Goal: Task Accomplishment & Management: Manage account settings

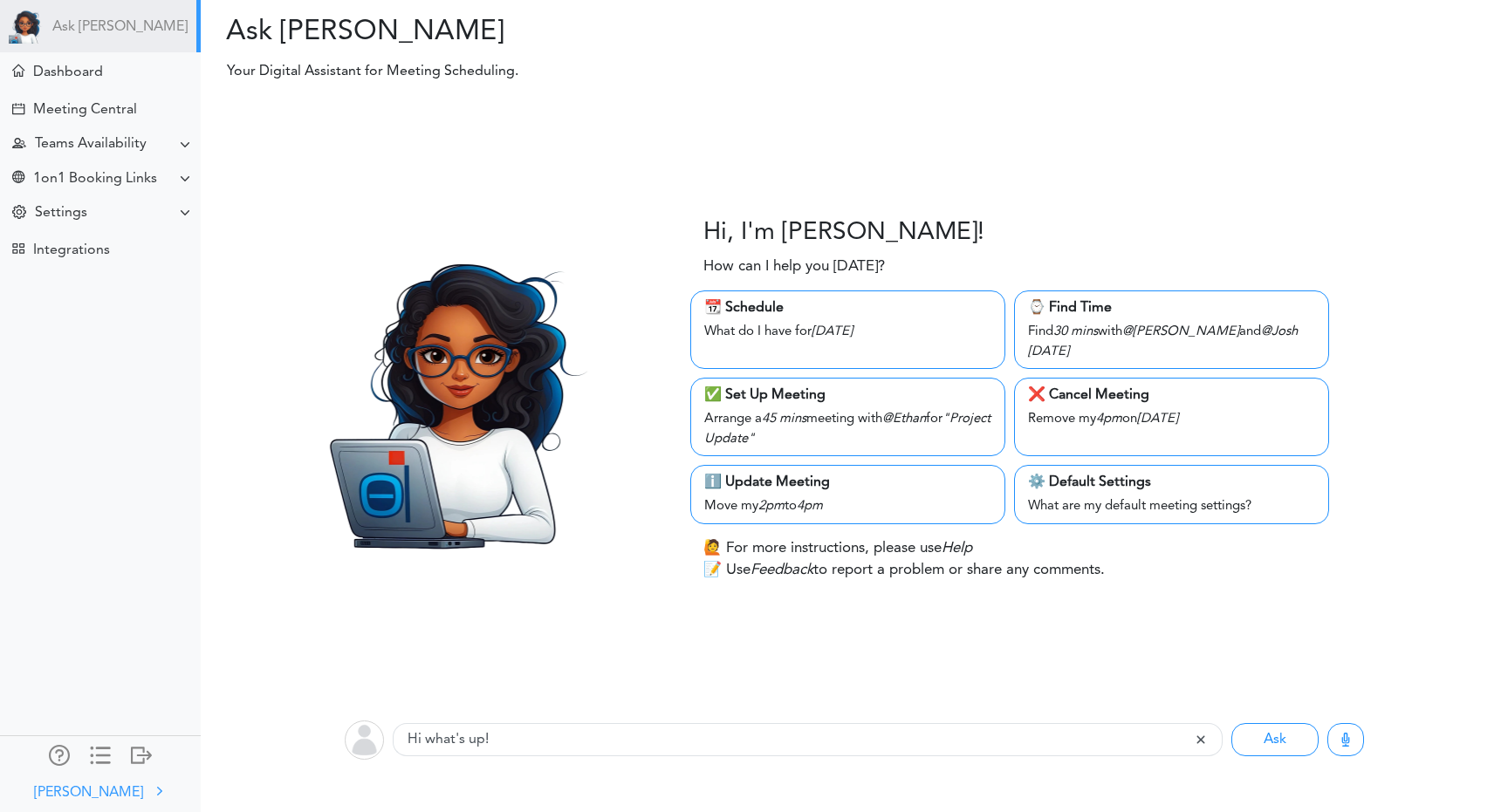
click at [104, 789] on div "[PERSON_NAME]" at bounding box center [88, 792] width 109 height 21
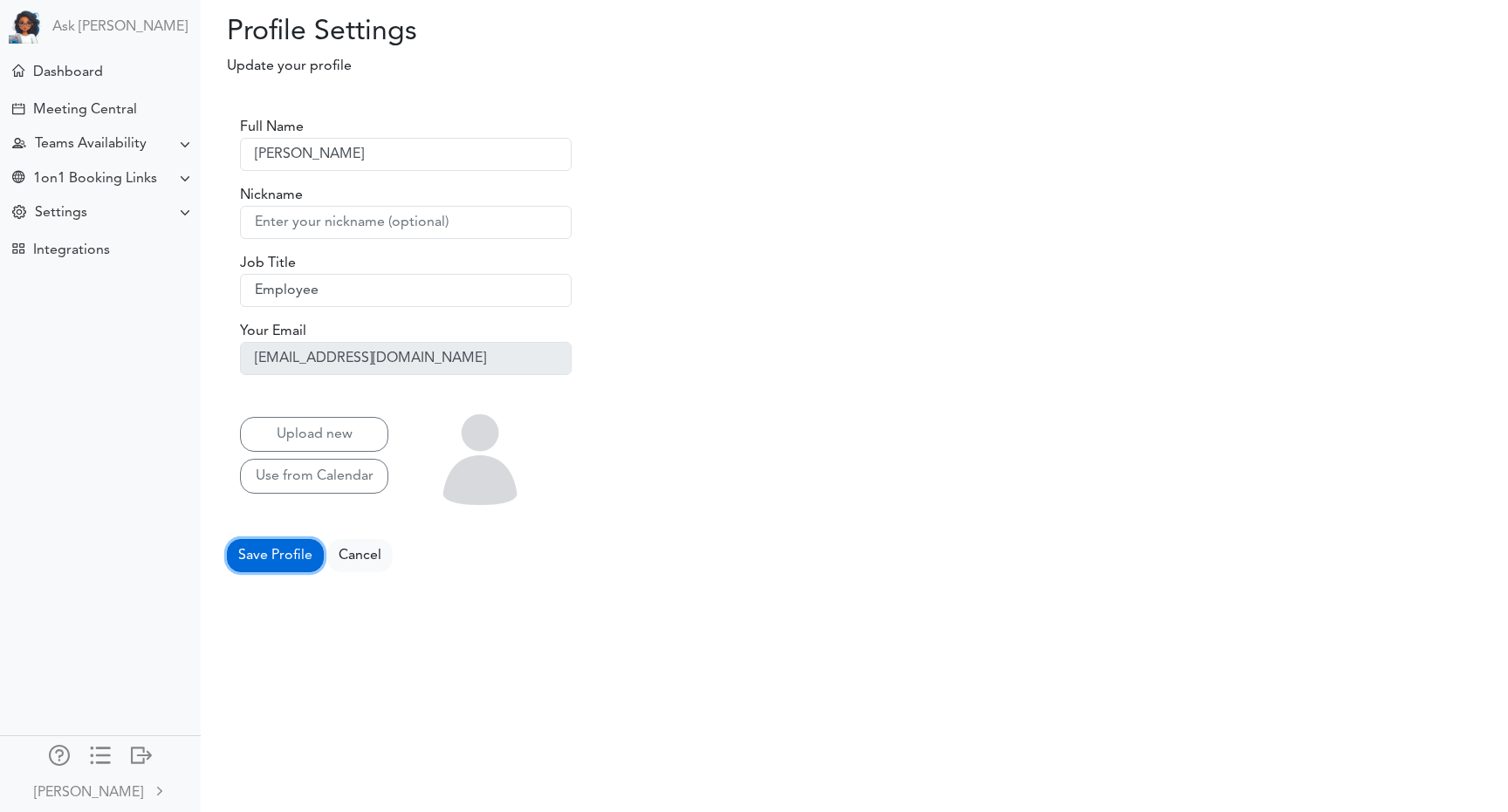
click at [280, 557] on button "Save Profile" at bounding box center [275, 556] width 97 height 34
click at [90, 219] on div "Settings" at bounding box center [102, 213] width 197 height 34
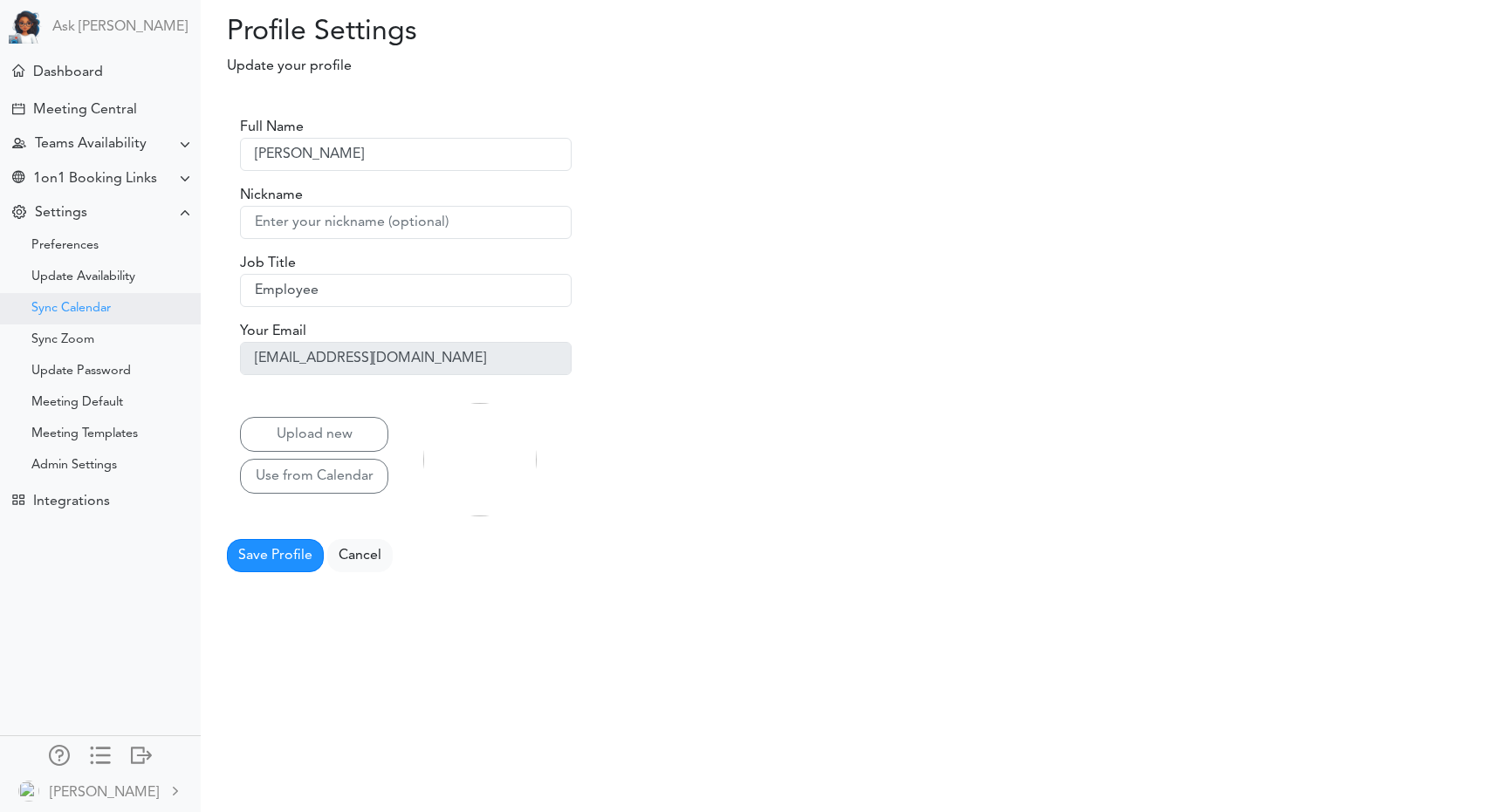
click at [80, 312] on div "Sync Calendar" at bounding box center [71, 309] width 79 height 8
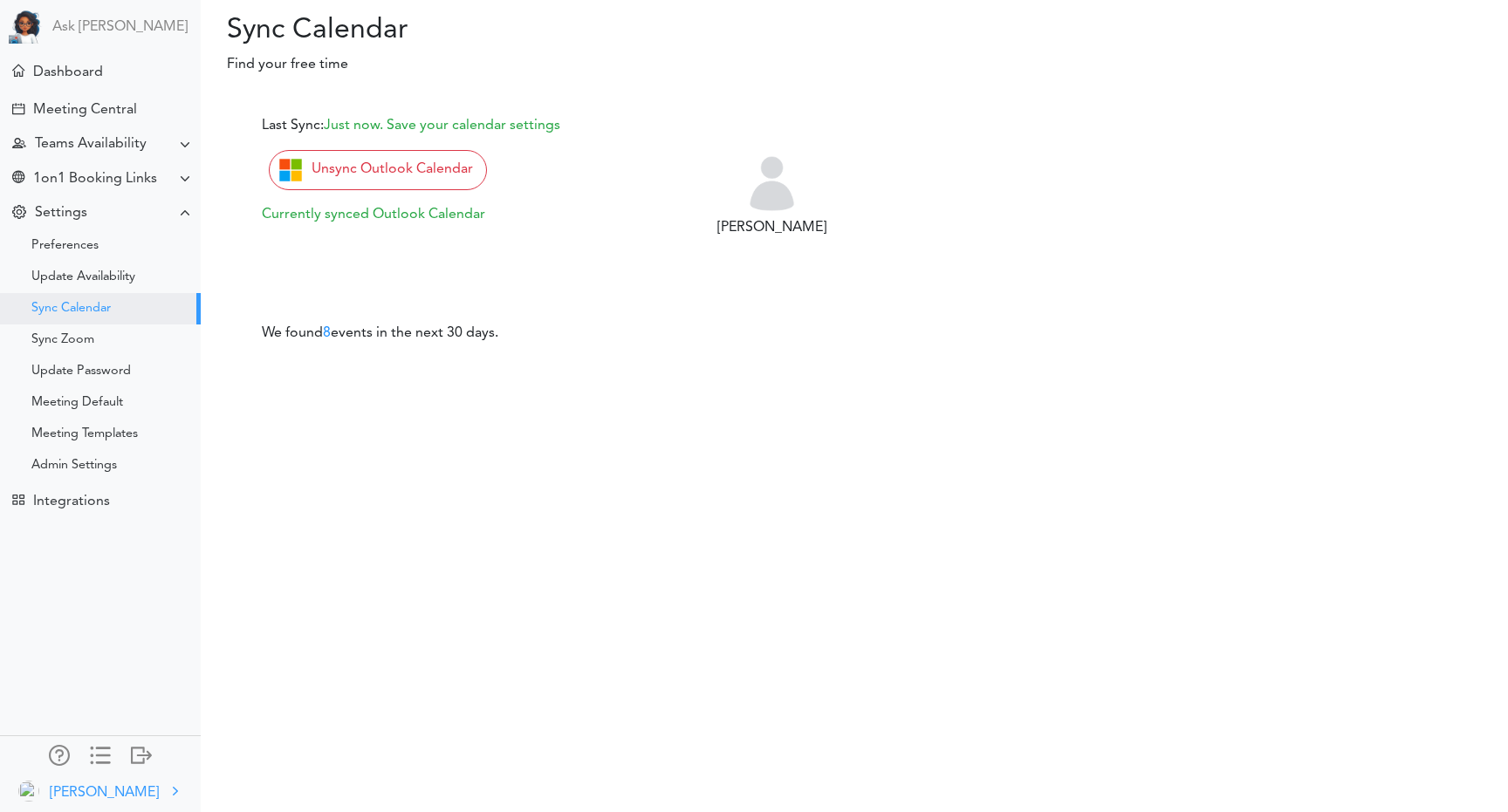
click at [120, 794] on div "[PERSON_NAME]" at bounding box center [104, 792] width 109 height 21
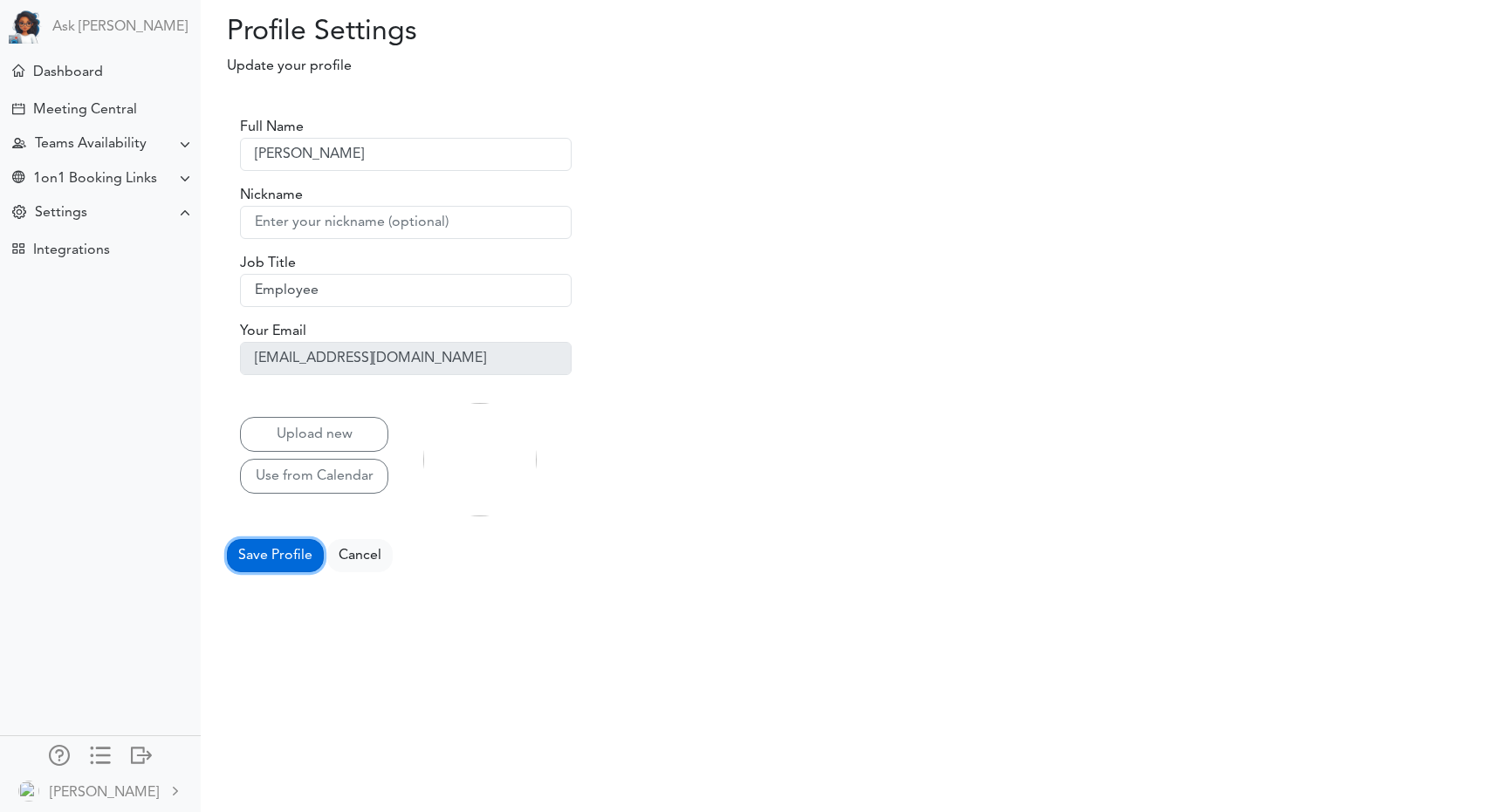
click at [265, 562] on button "Save Profile" at bounding box center [275, 556] width 97 height 34
click at [39, 792] on img at bounding box center [29, 791] width 21 height 21
click at [127, 65] on div "Dashboard" at bounding box center [102, 71] width 197 height 37
click at [39, 782] on div at bounding box center [29, 791] width 21 height 21
click at [116, 87] on div "Dashboard" at bounding box center [102, 71] width 197 height 37
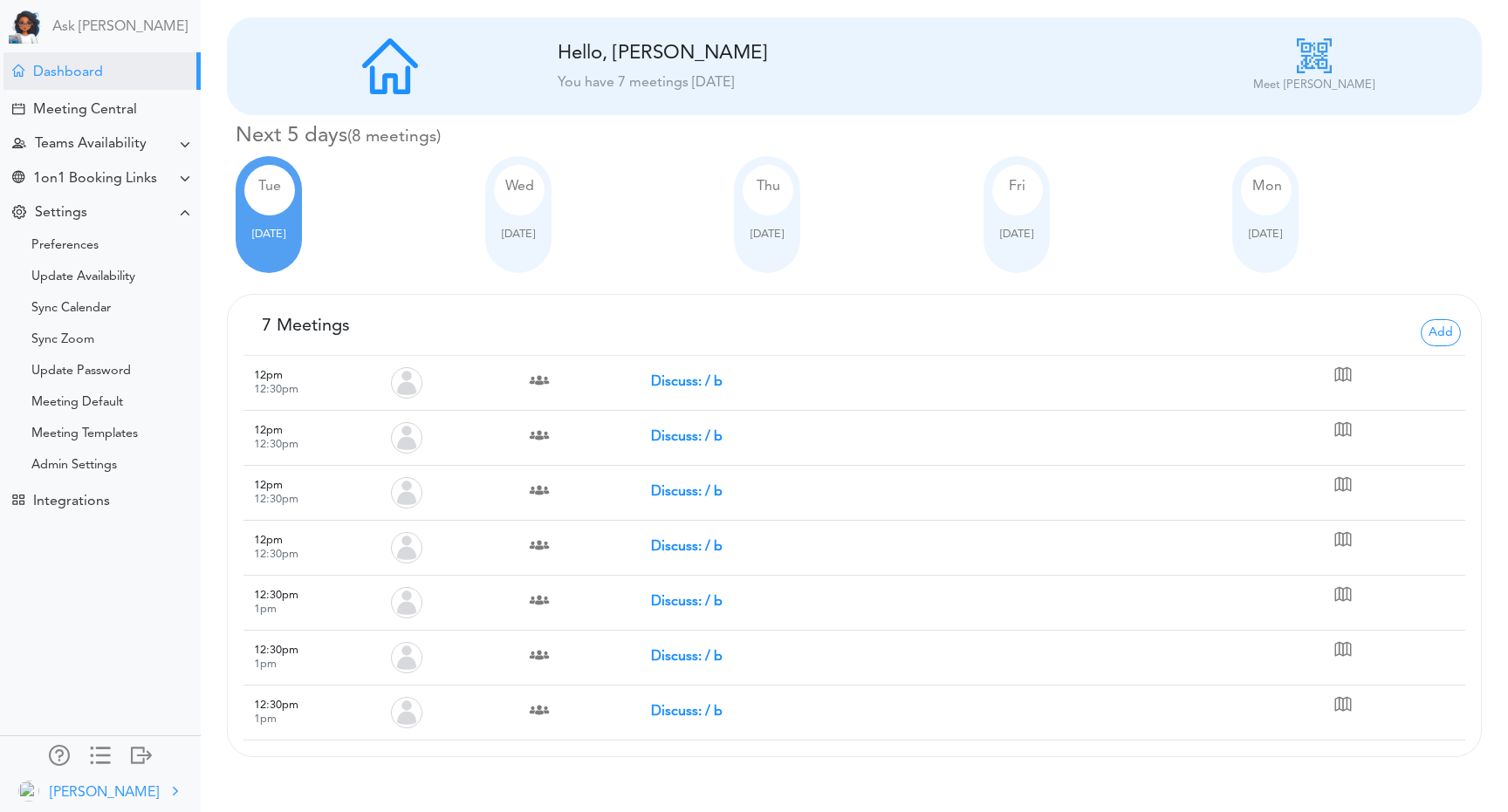
click at [92, 789] on div "[PERSON_NAME]" at bounding box center [104, 792] width 109 height 21
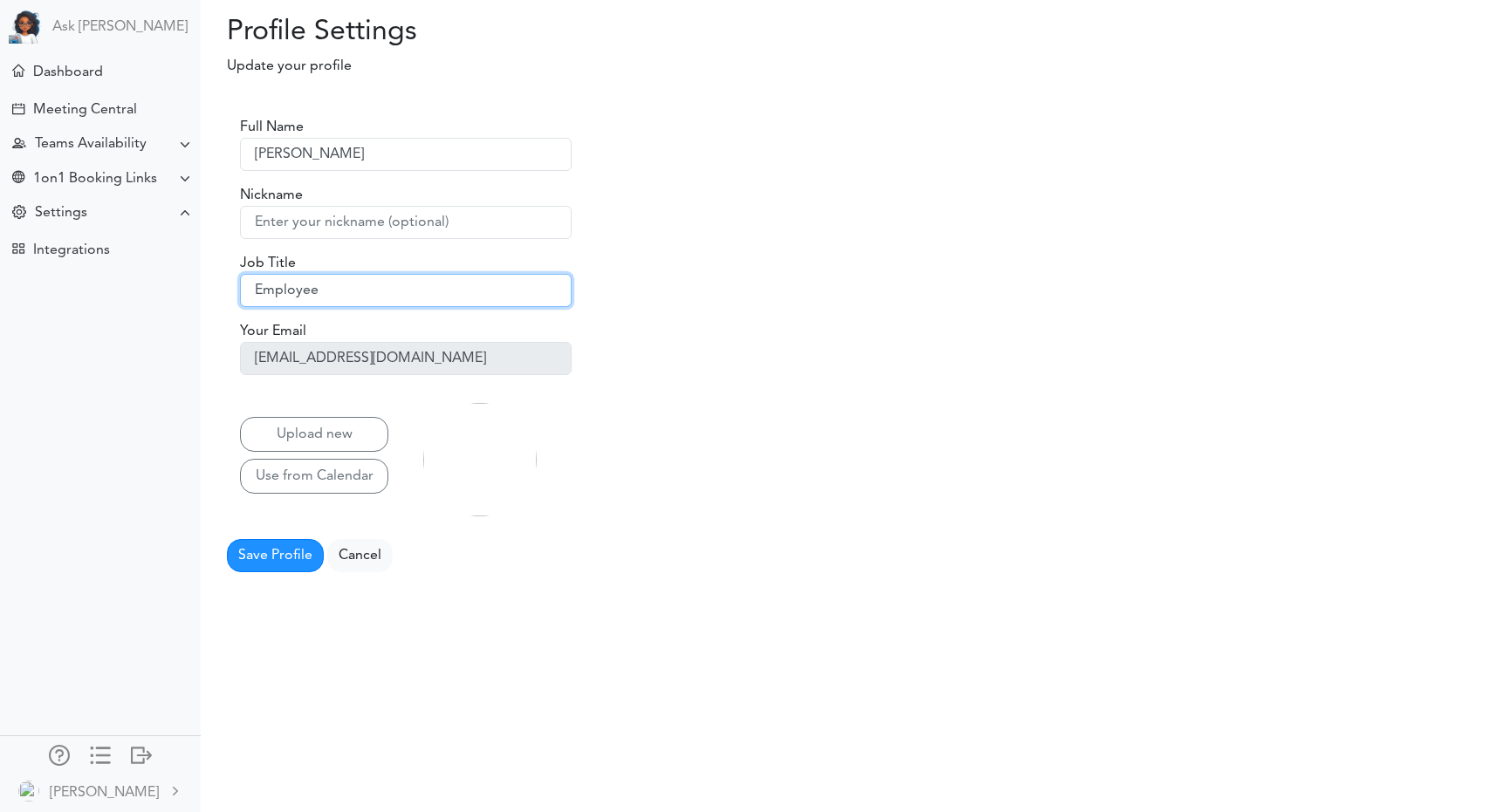
click at [383, 293] on input "Employee" at bounding box center [406, 291] width 332 height 34
type input "Tester"
click at [290, 551] on button "Save Profile" at bounding box center [275, 556] width 97 height 34
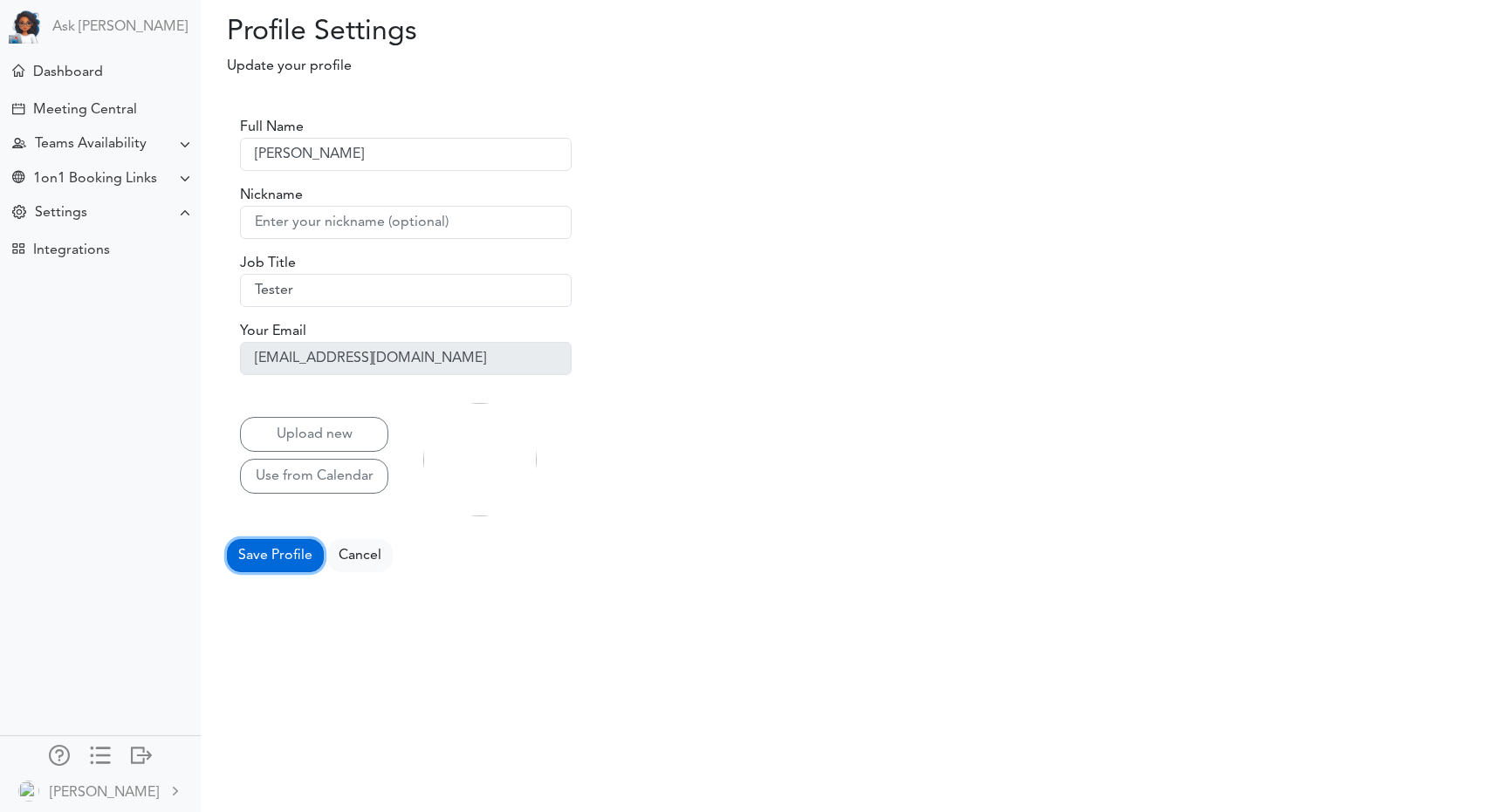
click at [278, 551] on button "Save Profile" at bounding box center [275, 556] width 97 height 34
click at [105, 66] on div "Dashboard" at bounding box center [102, 71] width 197 height 37
click at [54, 76] on div "Dashboard" at bounding box center [68, 73] width 70 height 17
click at [82, 72] on div "Dashboard" at bounding box center [68, 73] width 70 height 17
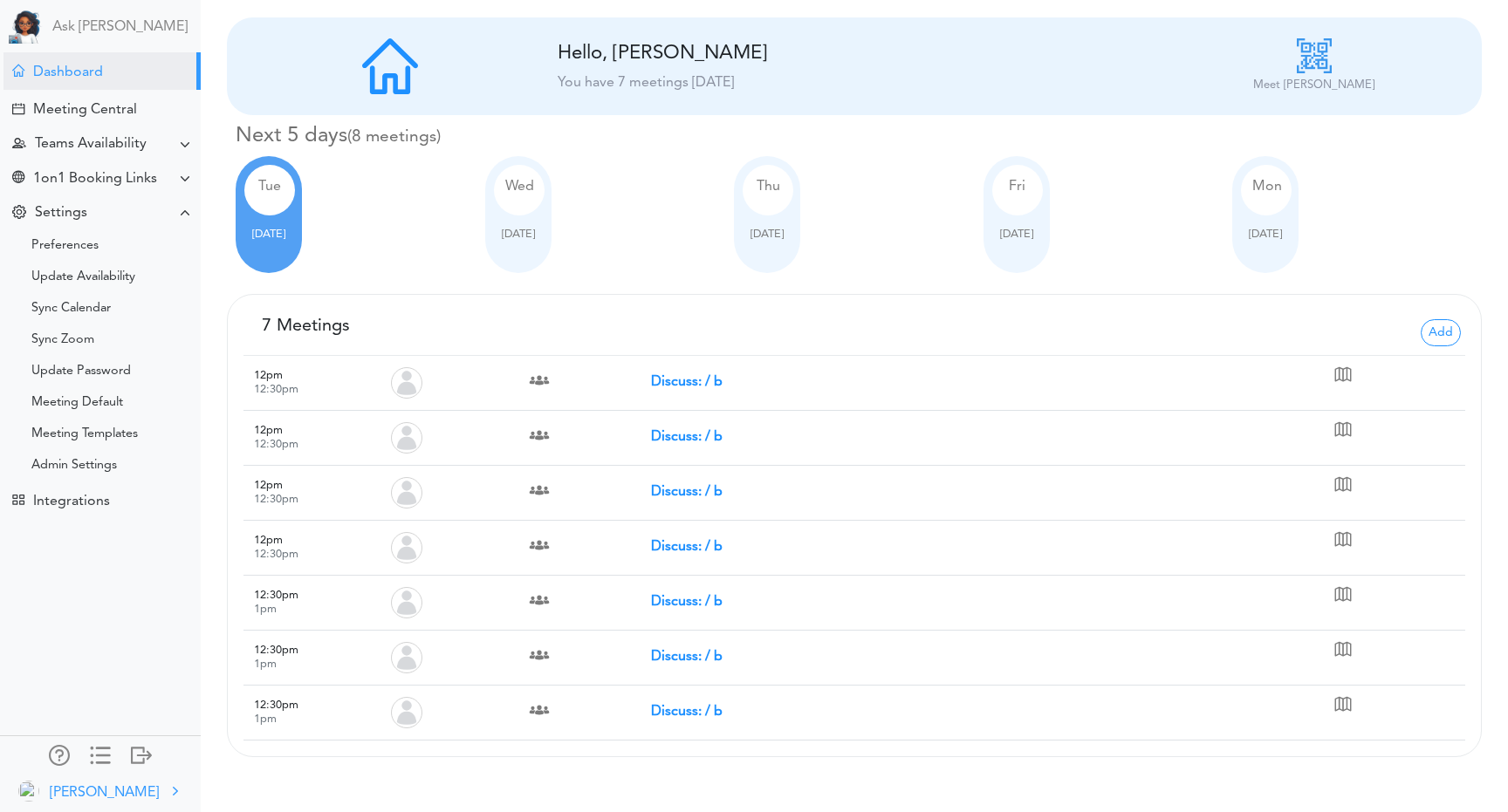
click at [110, 795] on div "[PERSON_NAME]" at bounding box center [104, 792] width 109 height 21
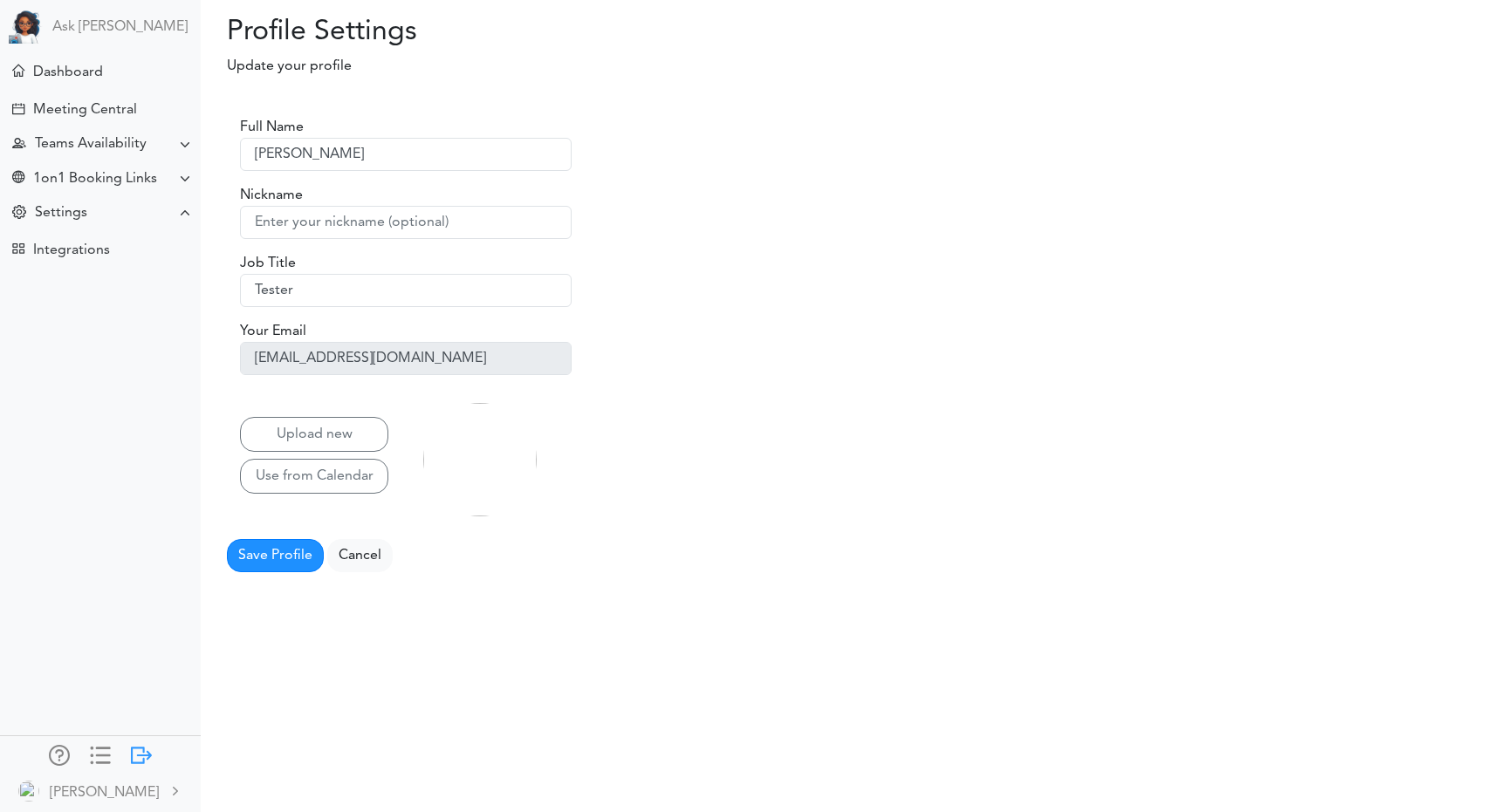
click at [139, 758] on div at bounding box center [141, 753] width 21 height 18
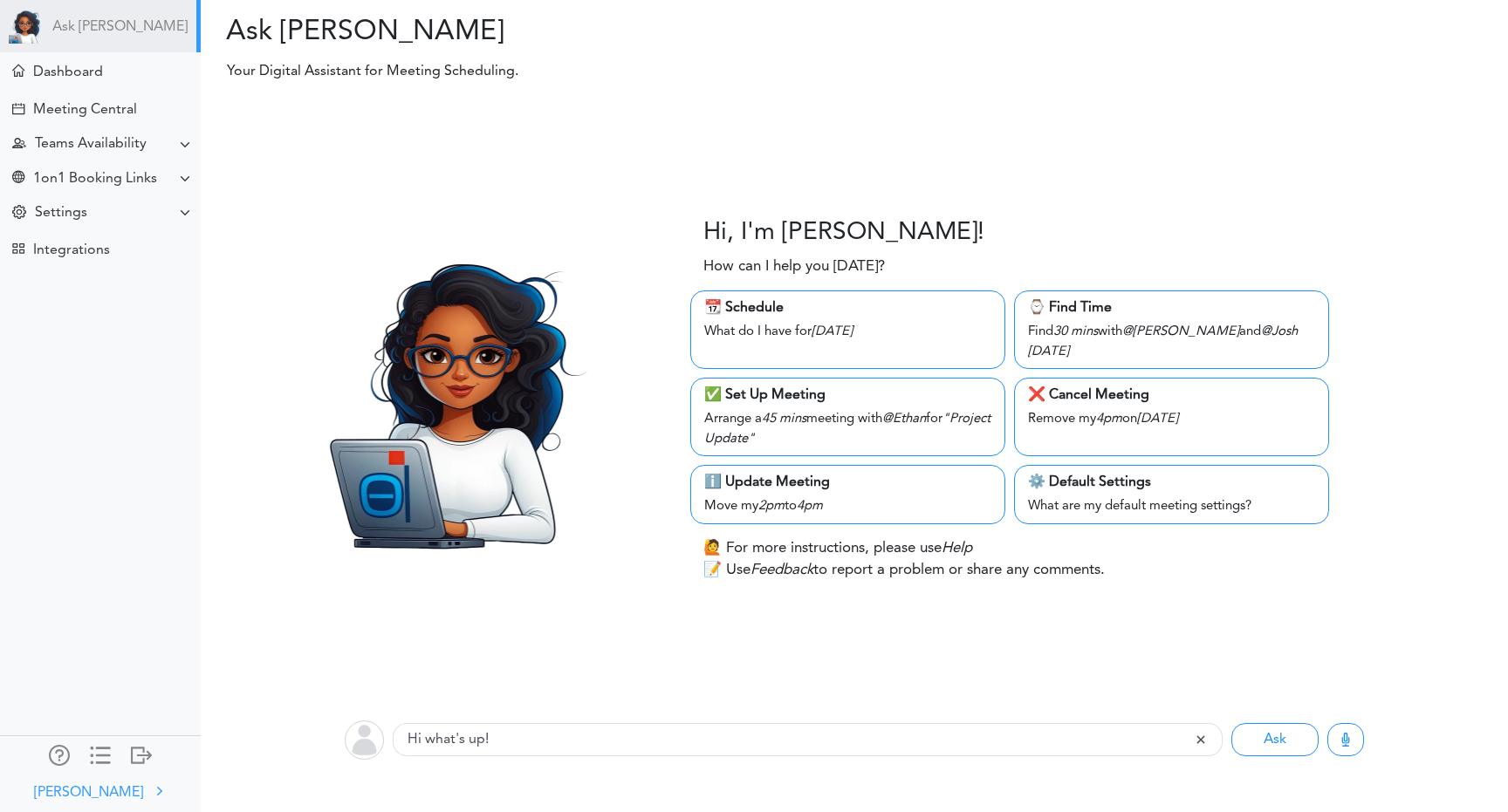
click at [153, 784] on div at bounding box center [159, 791] width 14 height 14
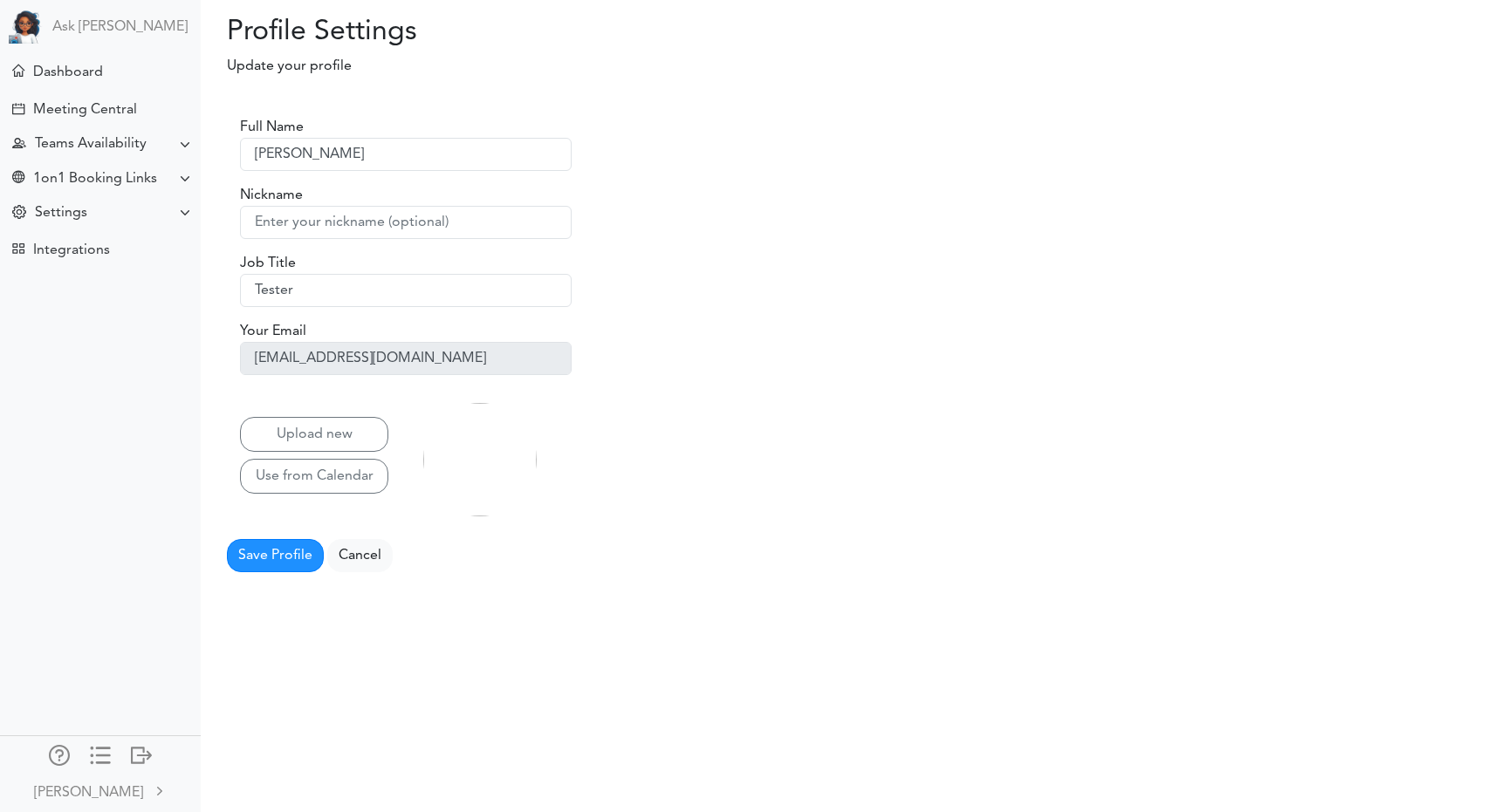
click at [264, 710] on div "Profile Settings Processing... Please wait. Update your profile Full Name [PERS…" at bounding box center [754, 406] width 1508 height 812
click at [137, 761] on div at bounding box center [141, 753] width 21 height 18
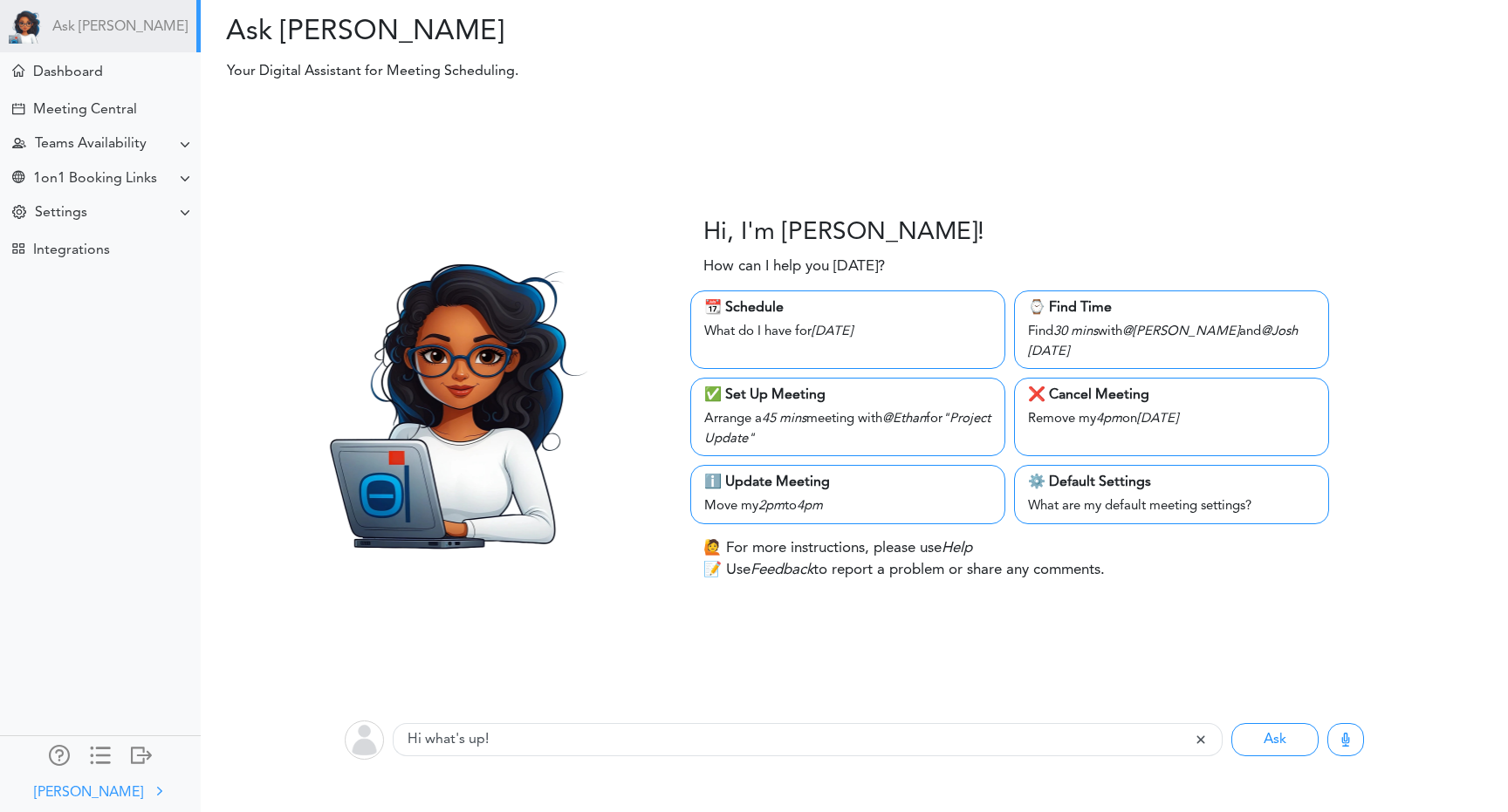
click at [109, 794] on div "[PERSON_NAME]" at bounding box center [88, 792] width 109 height 21
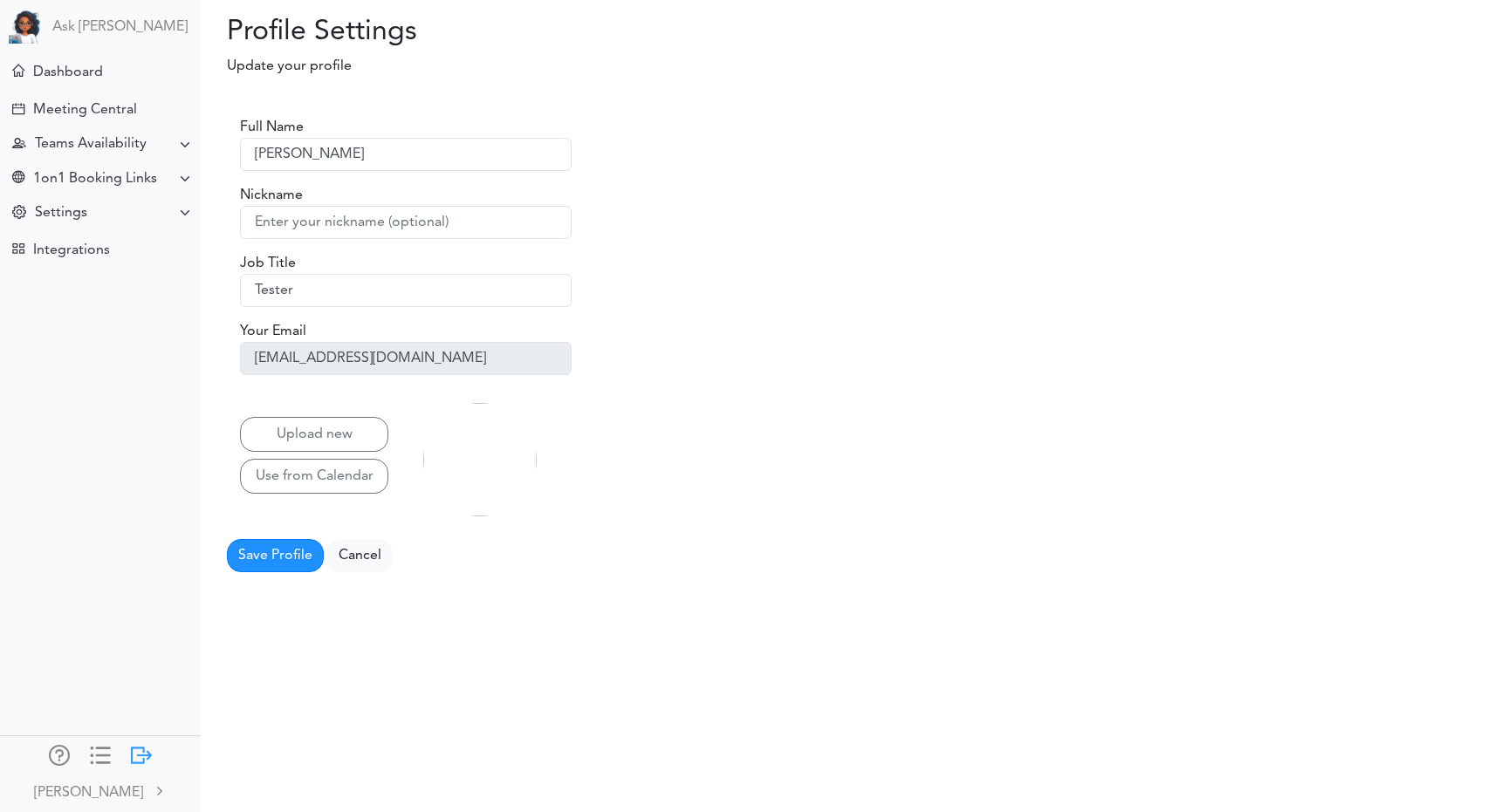
click at [144, 762] on div at bounding box center [141, 753] width 21 height 18
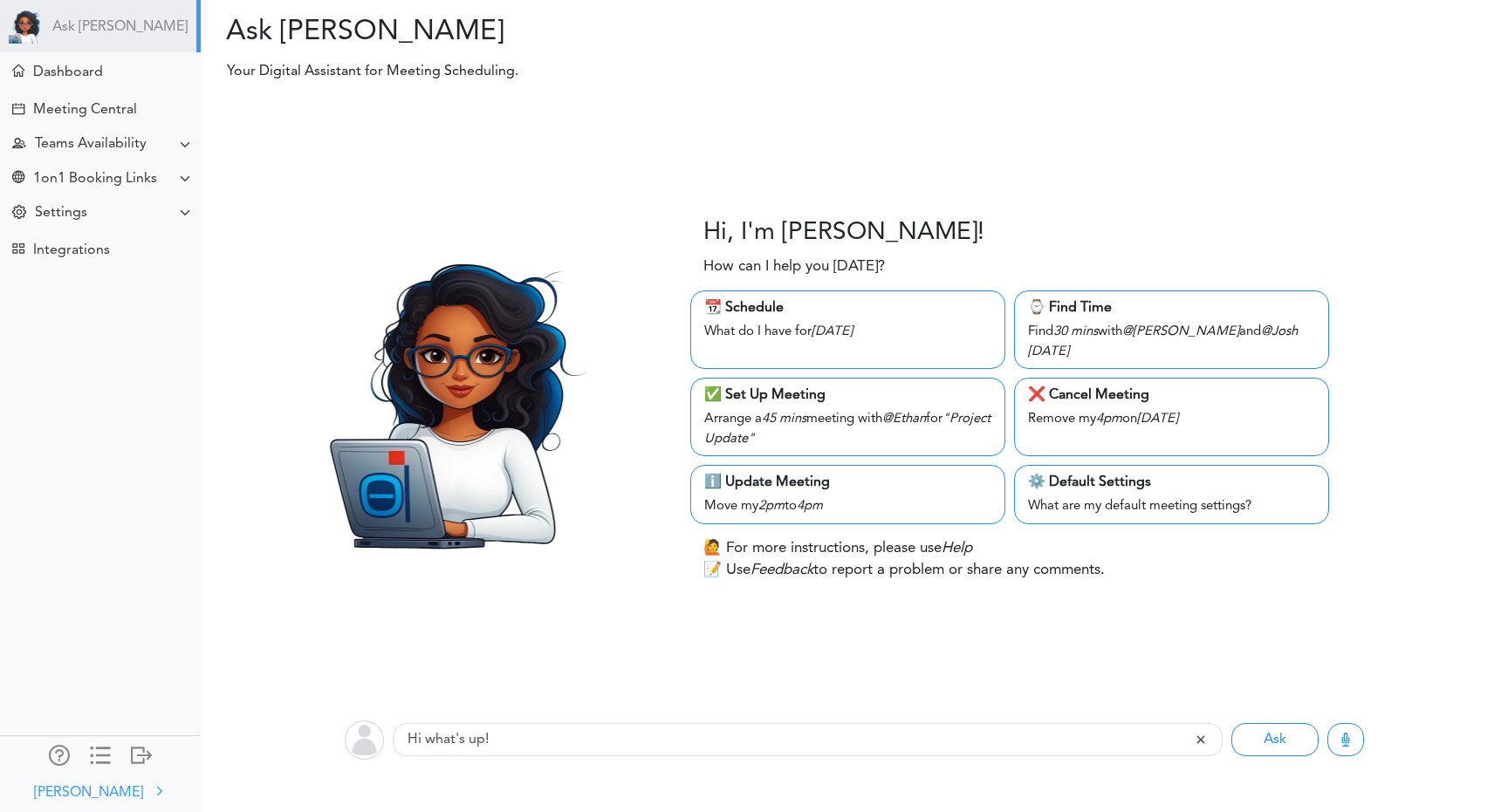
click at [106, 790] on div "[PERSON_NAME]" at bounding box center [88, 792] width 109 height 21
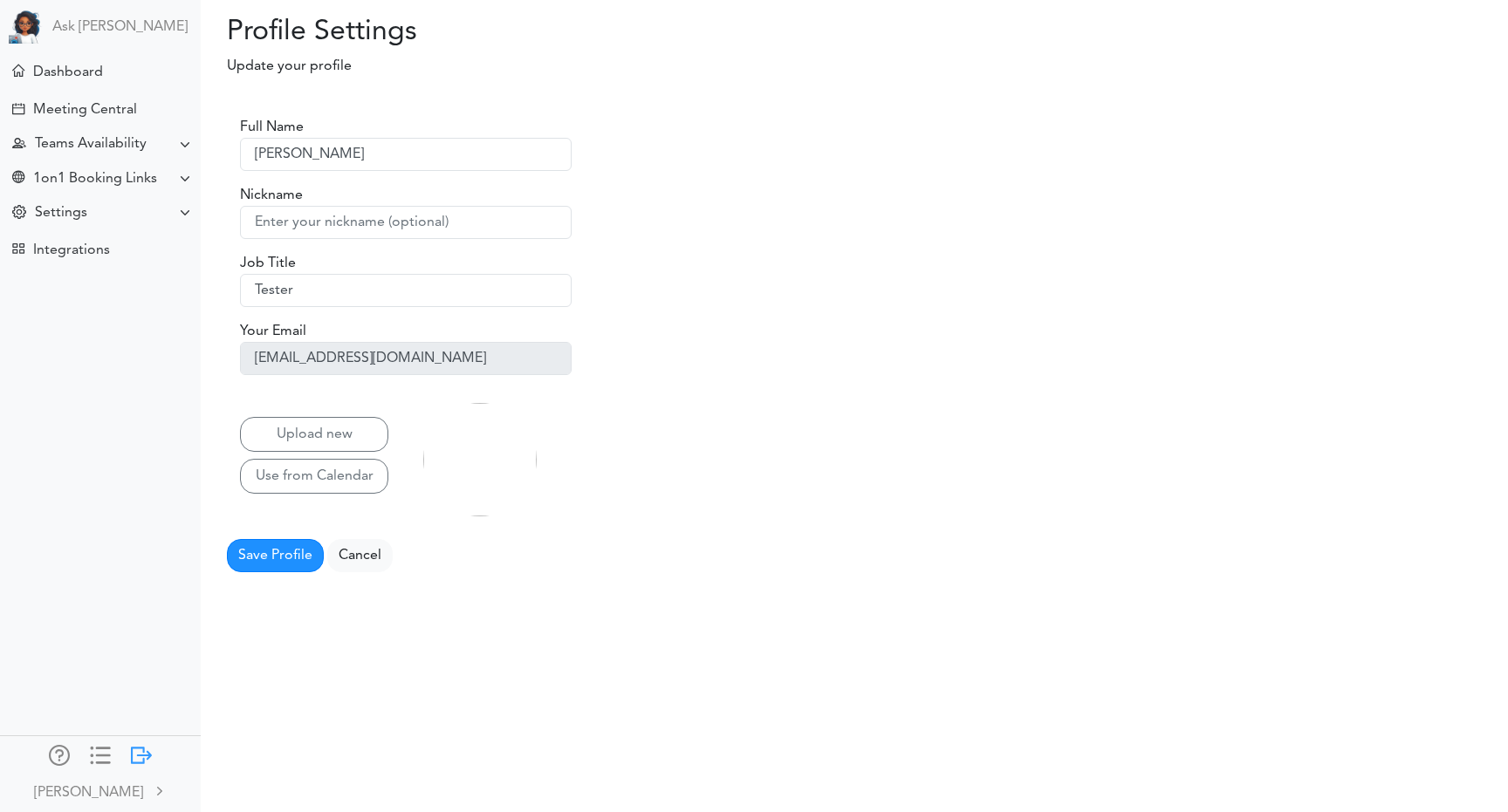
click at [138, 758] on div at bounding box center [141, 753] width 21 height 18
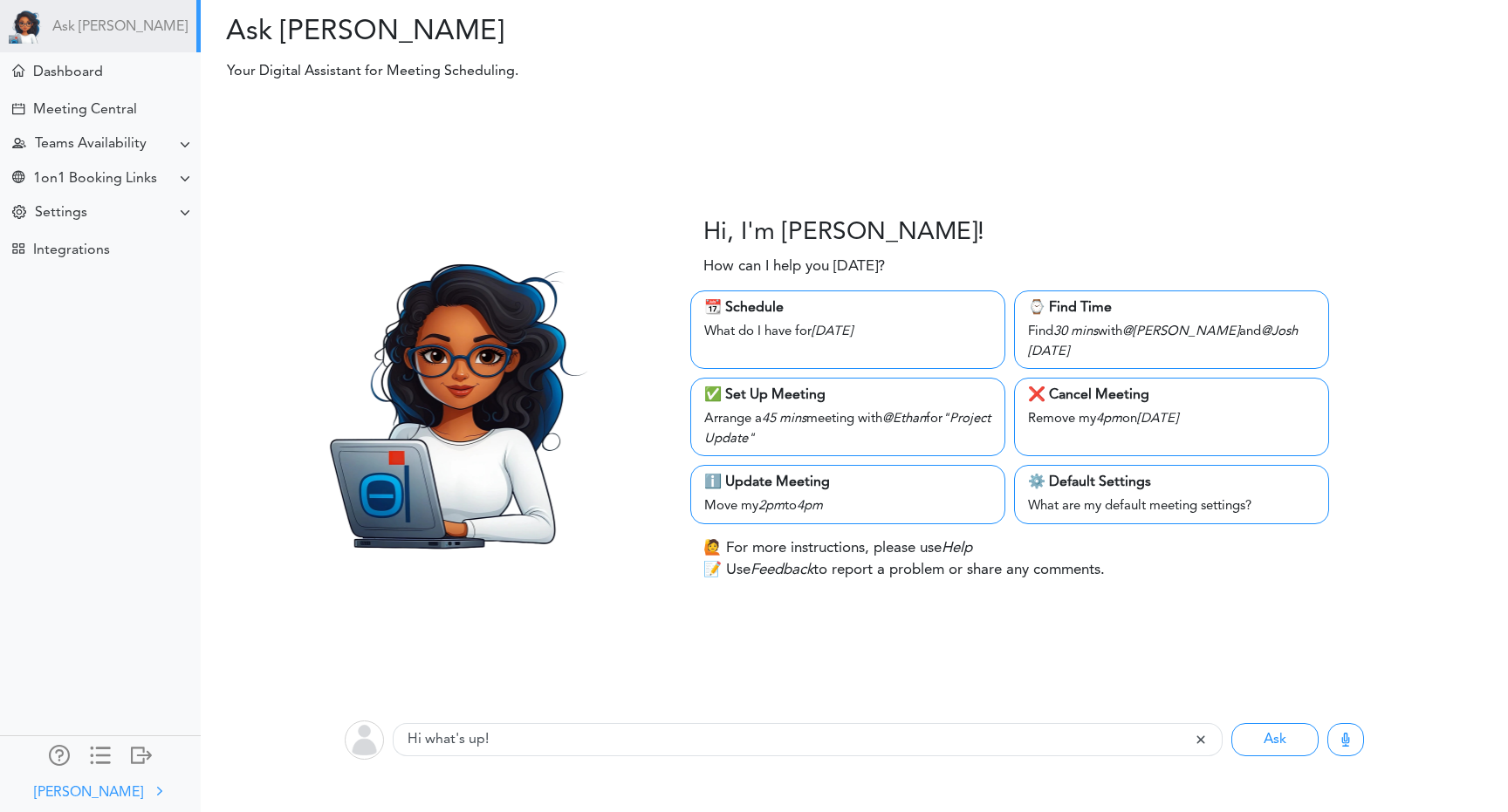
click at [120, 783] on div "[PERSON_NAME]" at bounding box center [100, 790] width 197 height 21
